Goal: Task Accomplishment & Management: Manage account settings

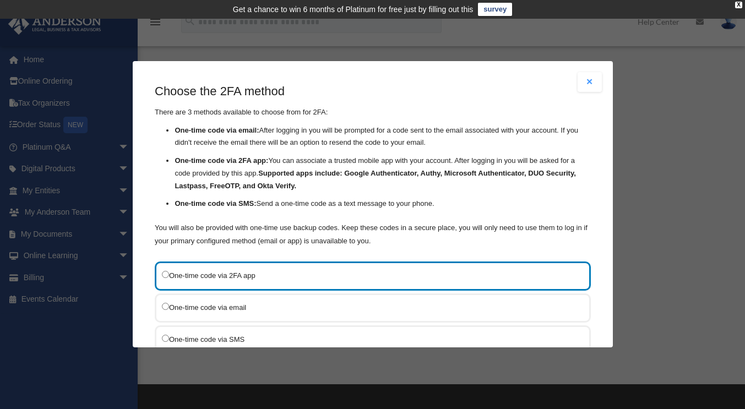
scroll to position [32, 0]
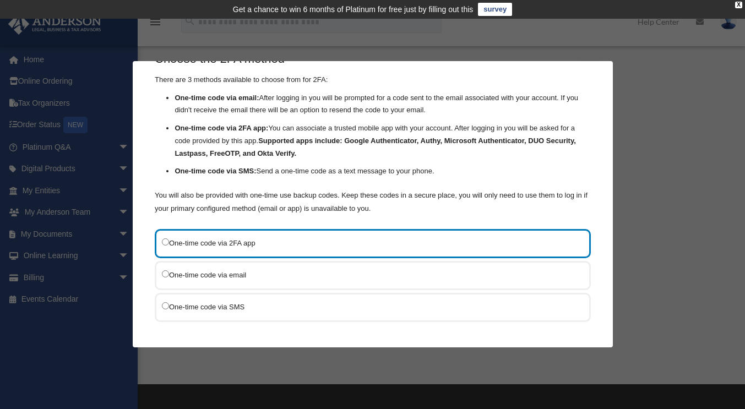
click at [263, 277] on label "One-time code via email" at bounding box center [367, 275] width 411 height 14
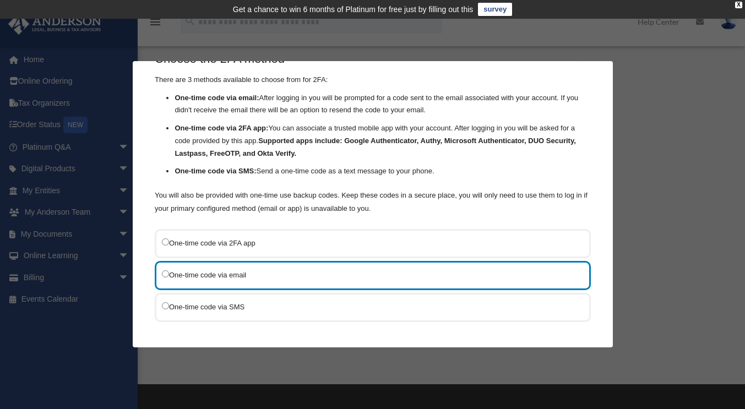
scroll to position [82, 0]
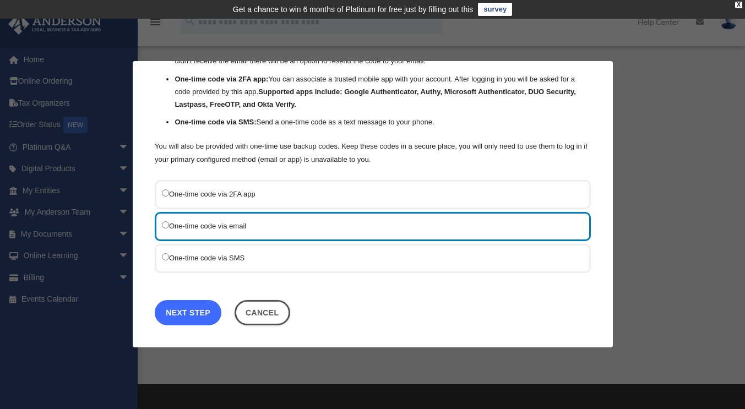
click at [199, 310] on link "Next Step" at bounding box center [188, 312] width 67 height 25
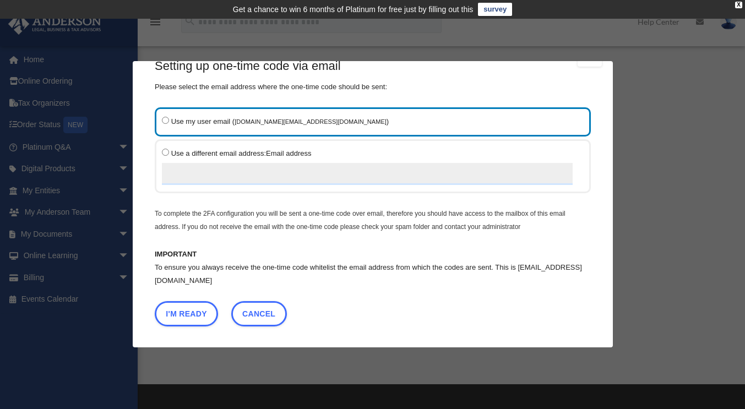
scroll to position [26, 0]
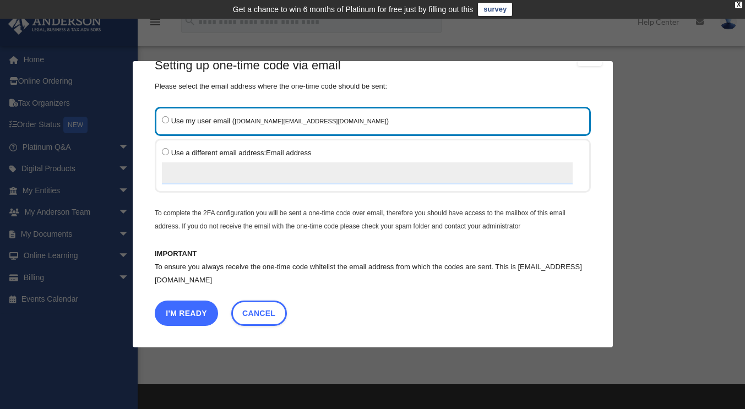
click at [183, 312] on button "I'm Ready" at bounding box center [186, 313] width 63 height 25
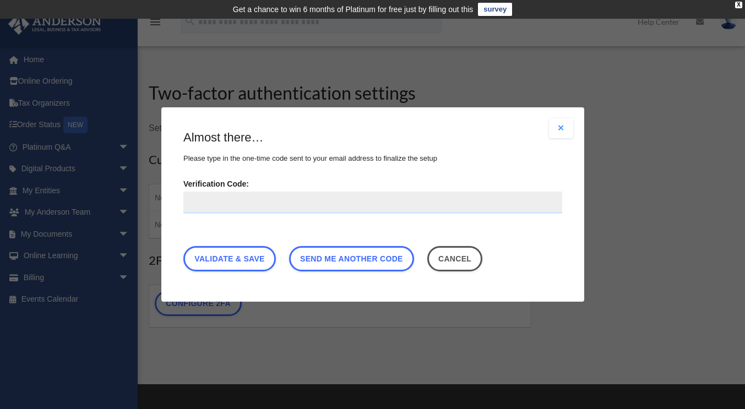
scroll to position [0, 0]
type input "******"
click at [235, 258] on link "Validate & Save" at bounding box center [229, 258] width 93 height 25
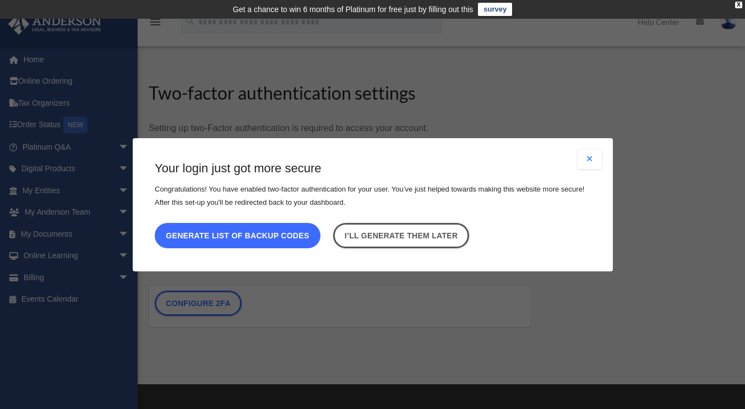
click at [286, 235] on button "Generate list of backup codes" at bounding box center [238, 235] width 166 height 25
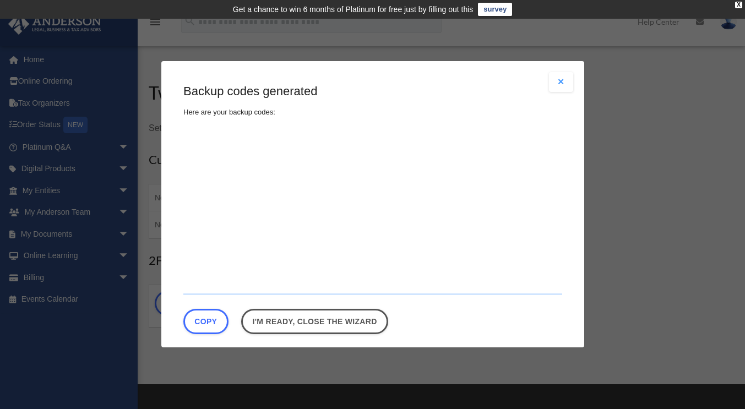
type textarea "**********"
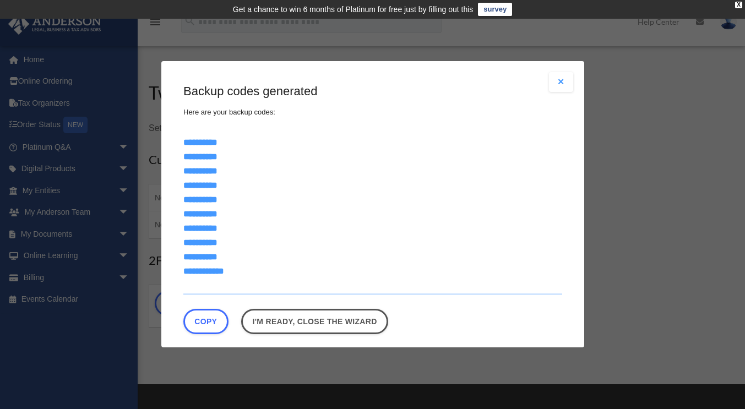
click at [551, 79] on button "Close modal" at bounding box center [561, 82] width 24 height 20
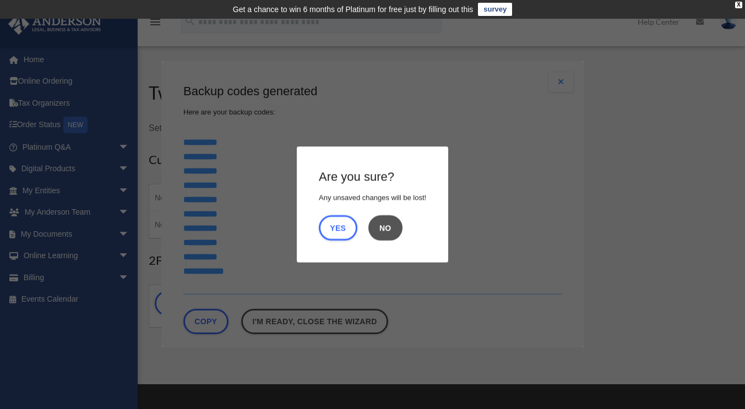
click at [383, 227] on button "No" at bounding box center [386, 227] width 34 height 25
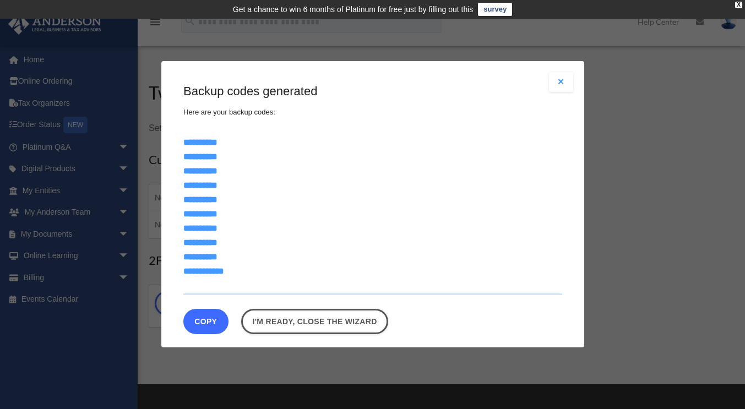
click at [216, 322] on button "Copy" at bounding box center [205, 321] width 45 height 25
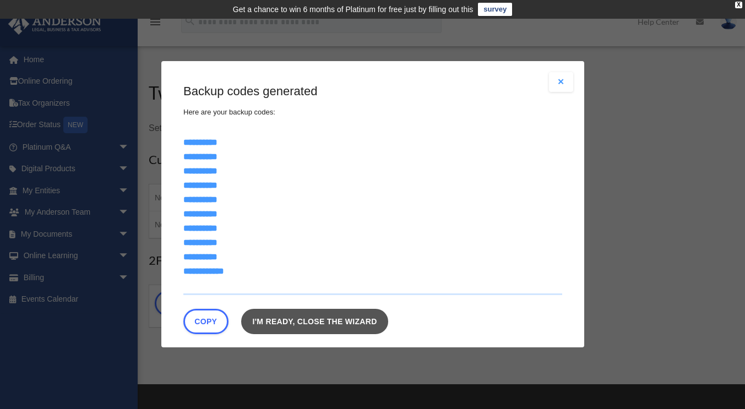
click at [349, 320] on link "I'm ready, close the wizard" at bounding box center [314, 321] width 147 height 25
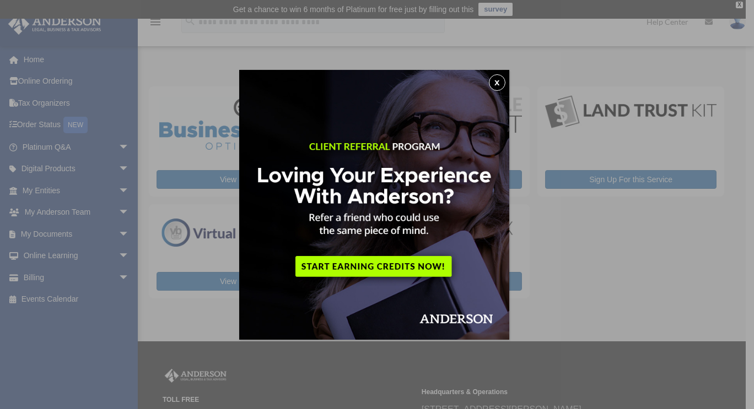
click at [501, 84] on button "x" at bounding box center [497, 82] width 17 height 17
